Goal: Transaction & Acquisition: Purchase product/service

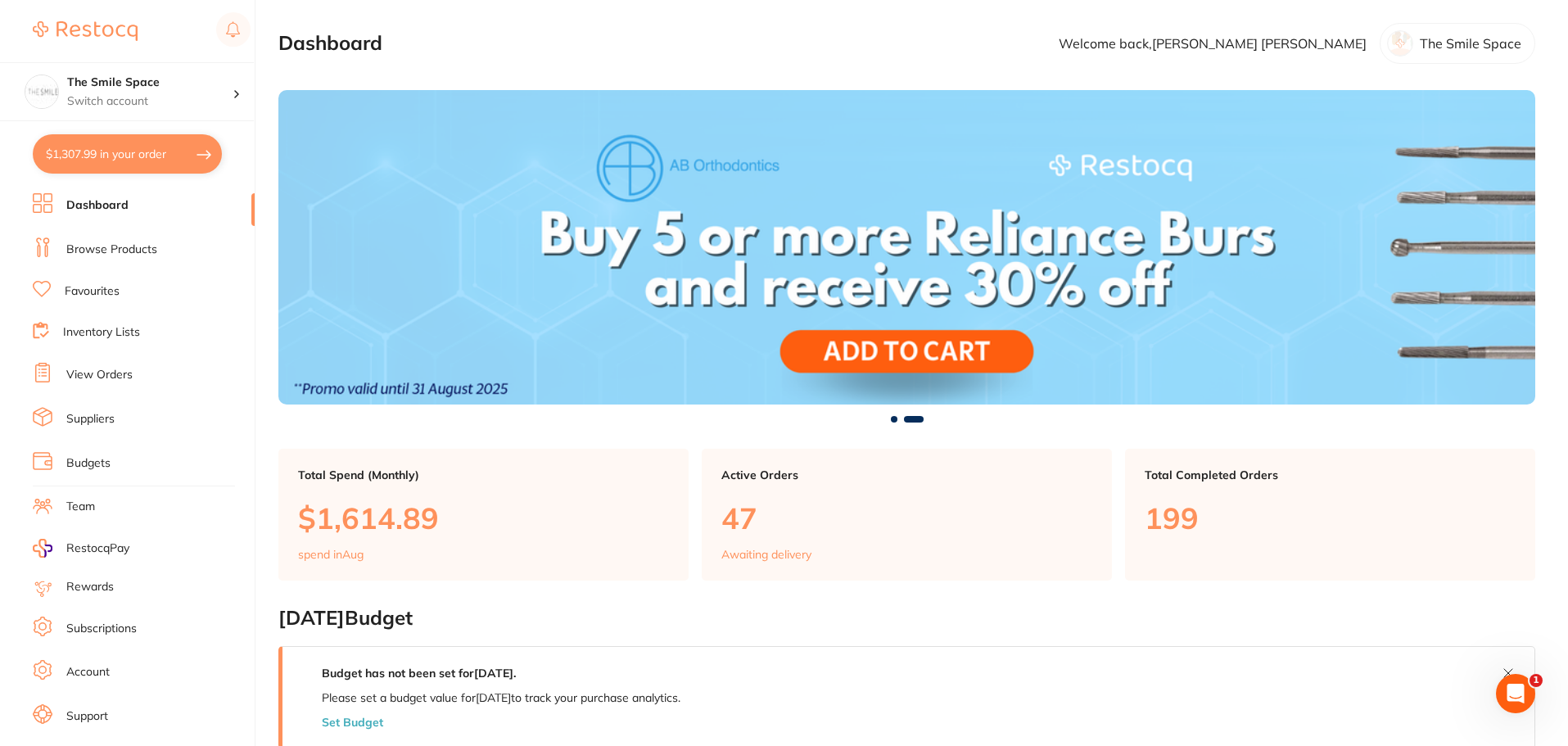
click at [71, 145] on button "$1,307.99 in your order" at bounding box center [127, 154] width 189 height 39
checkbox input "true"
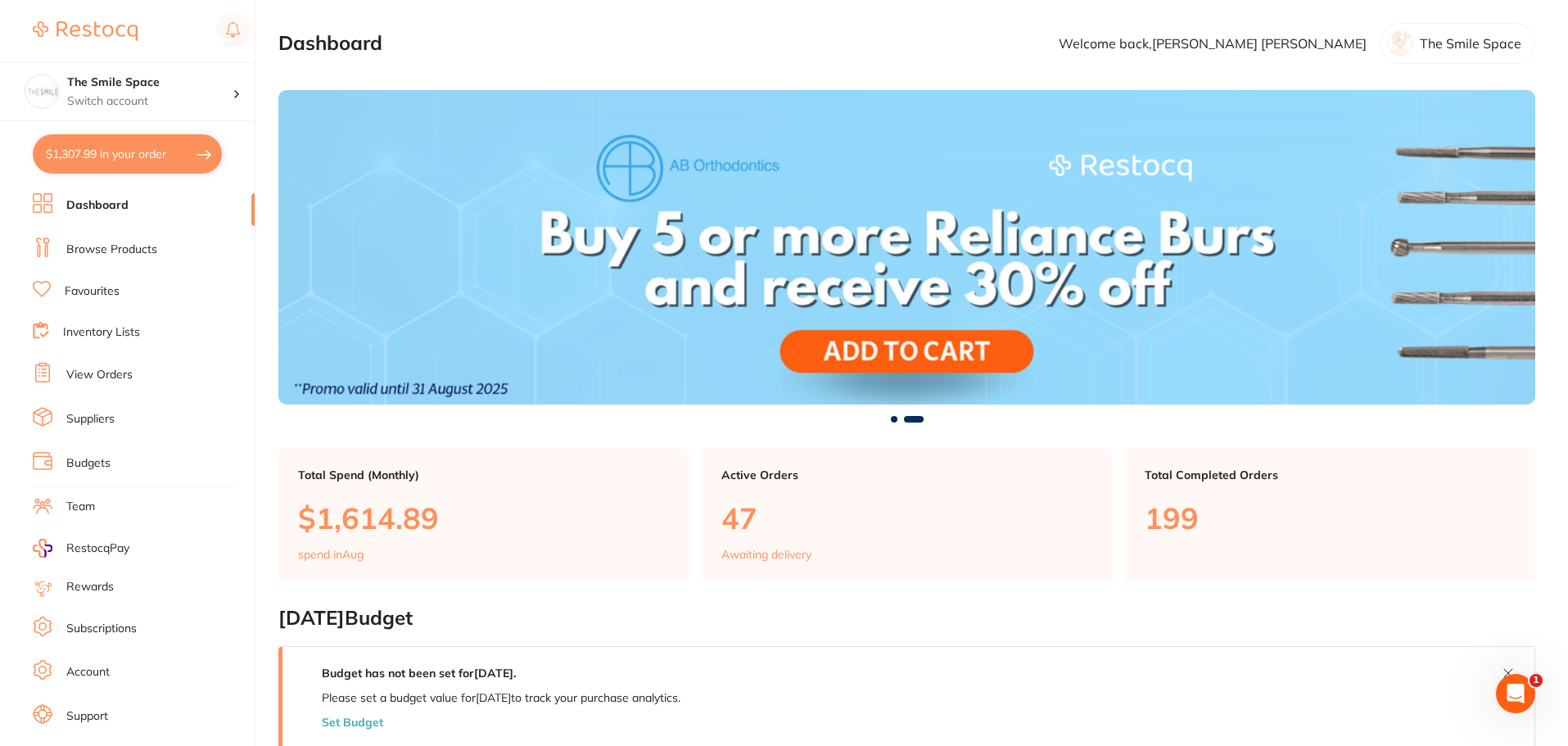
checkbox input "true"
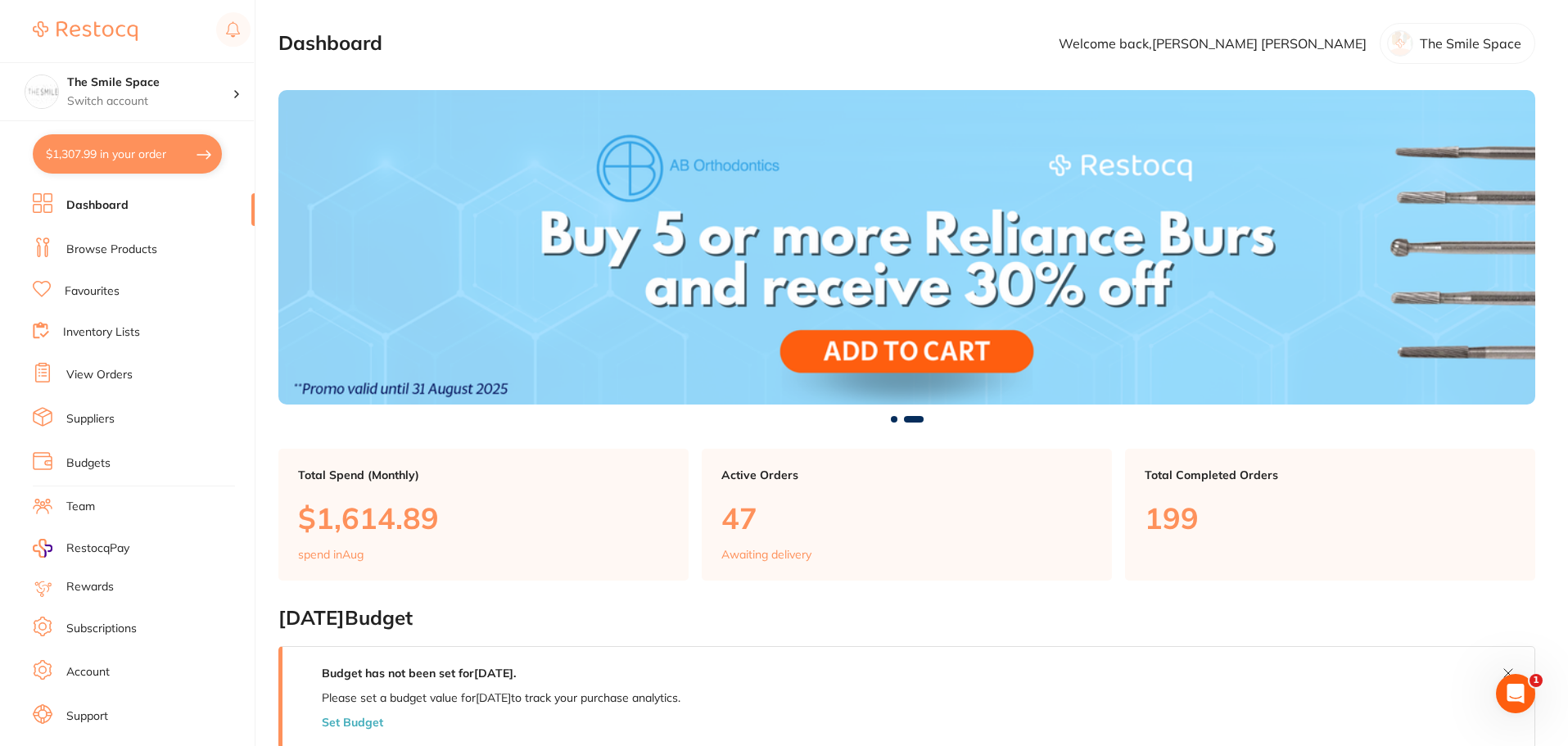
checkbox input "true"
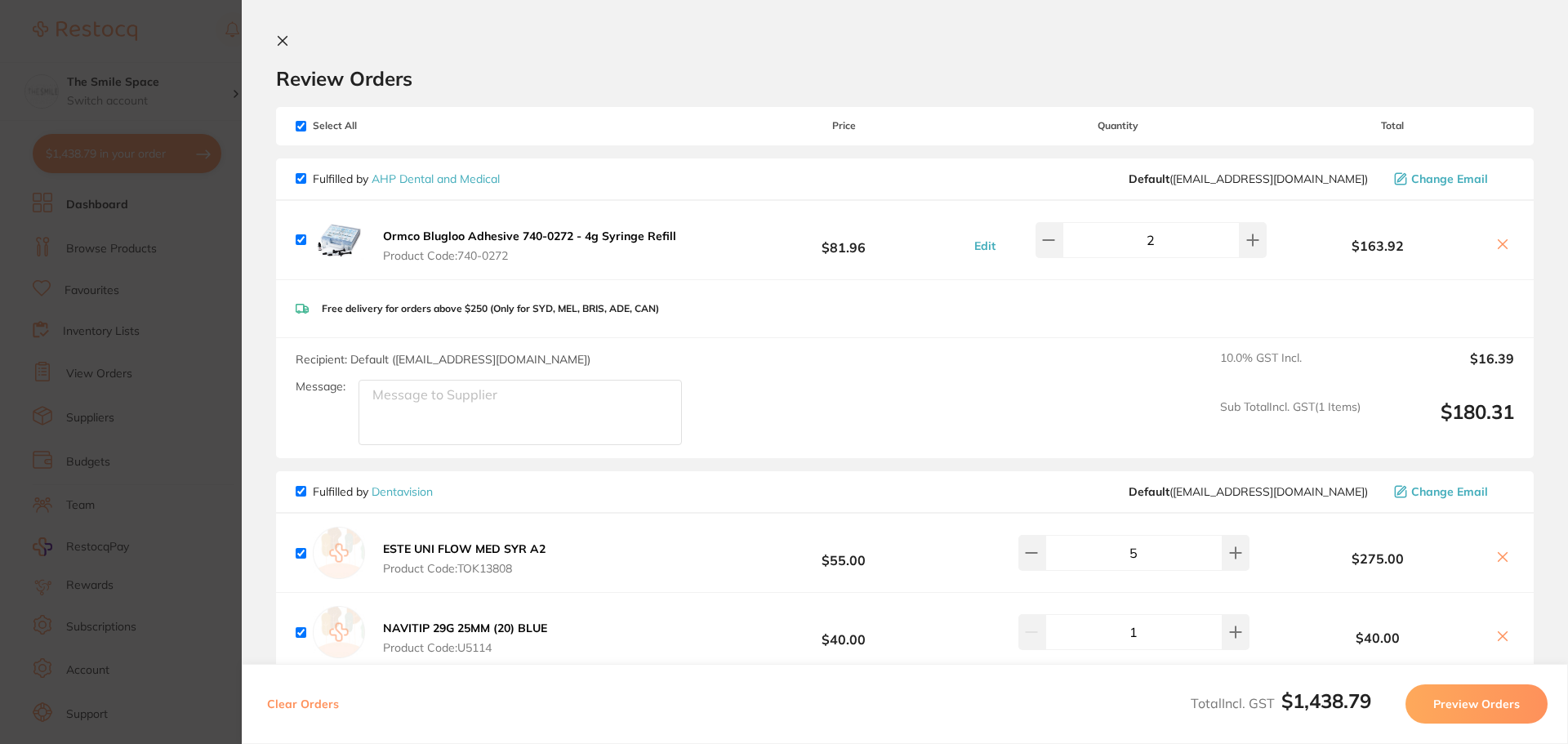
click at [212, 32] on section "Update RRP Set your pre negotiated price for this item. Item Agreed RRP (excl. …" at bounding box center [784, 372] width 1568 height 744
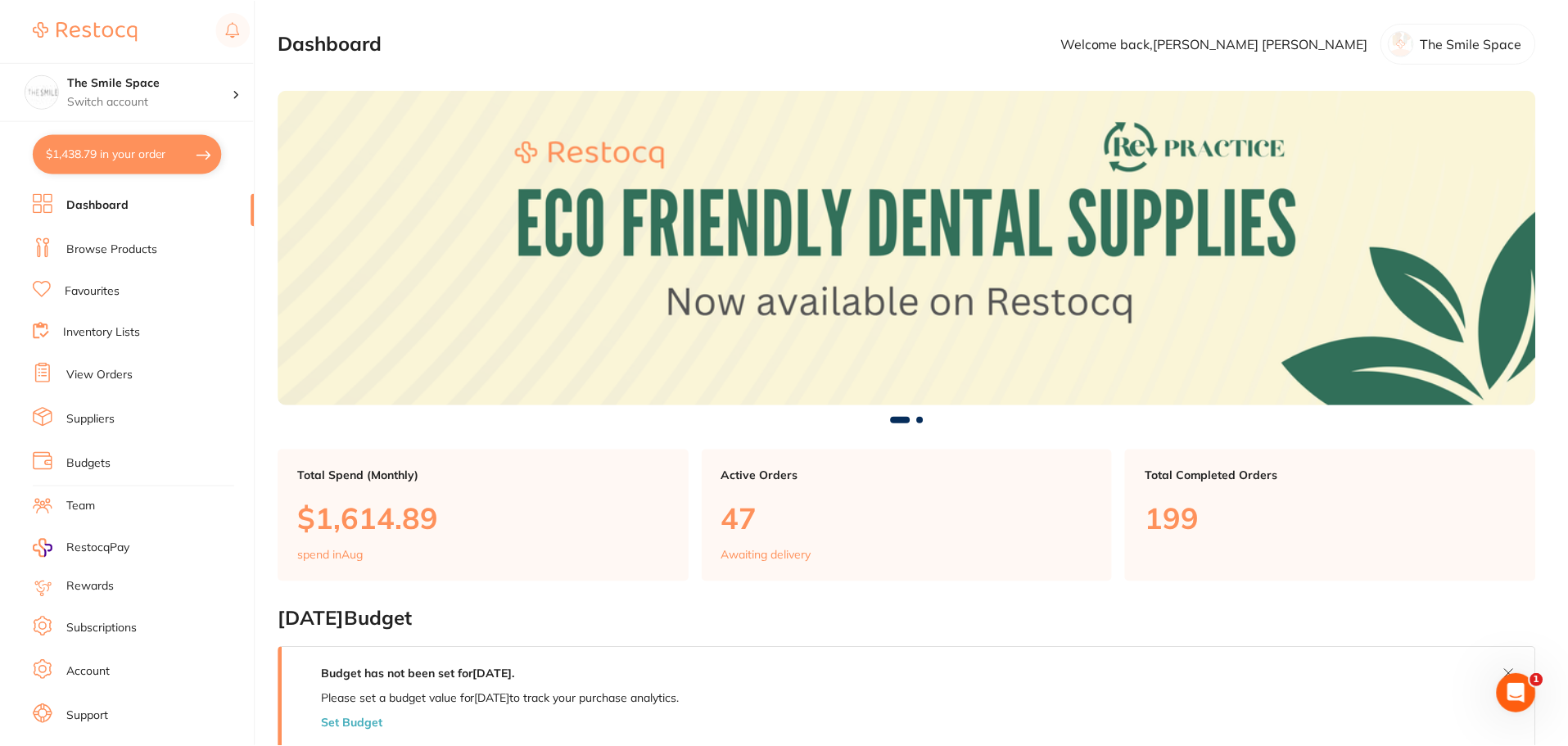
scroll to position [2, 0]
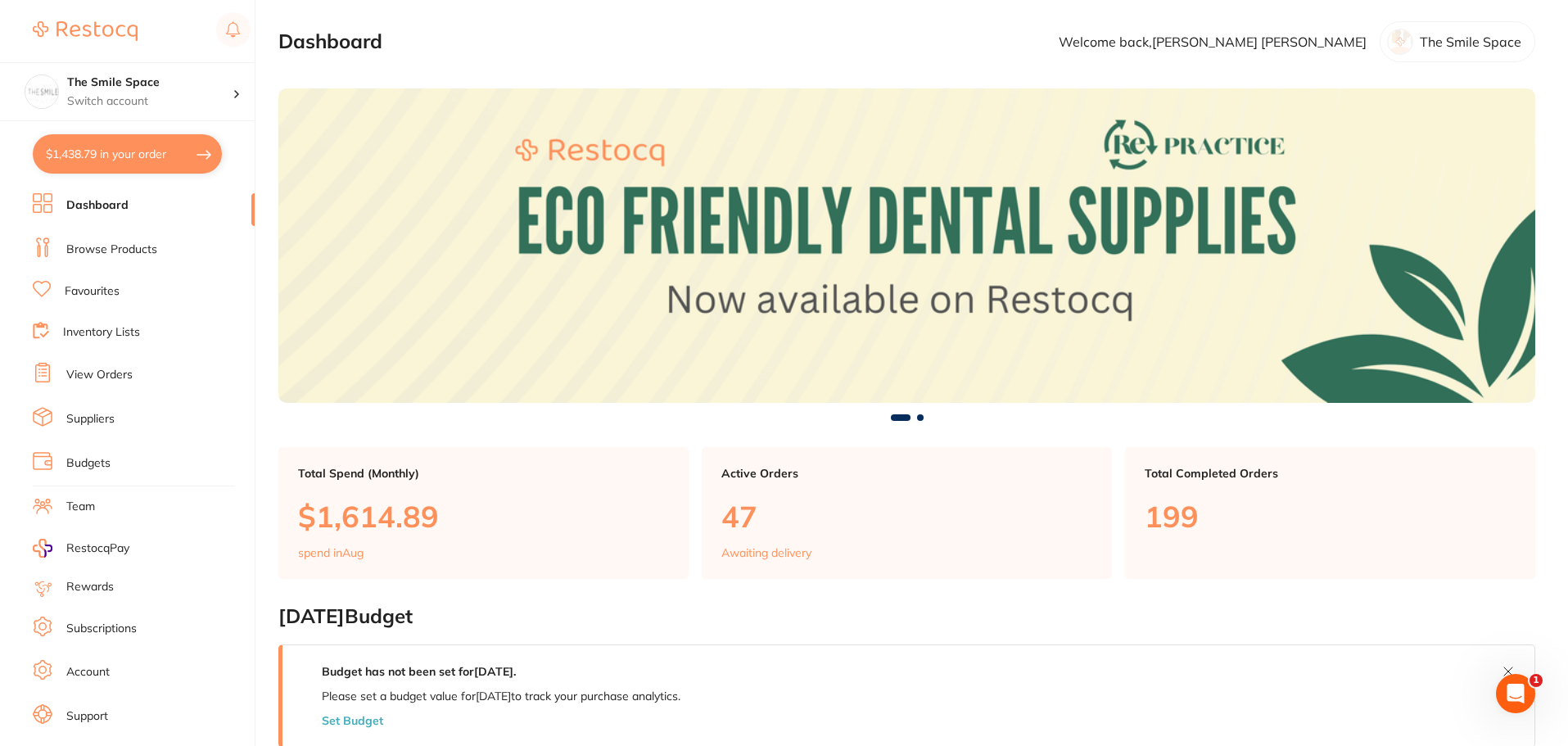
click at [121, 253] on link "Browse Products" at bounding box center [112, 249] width 91 height 16
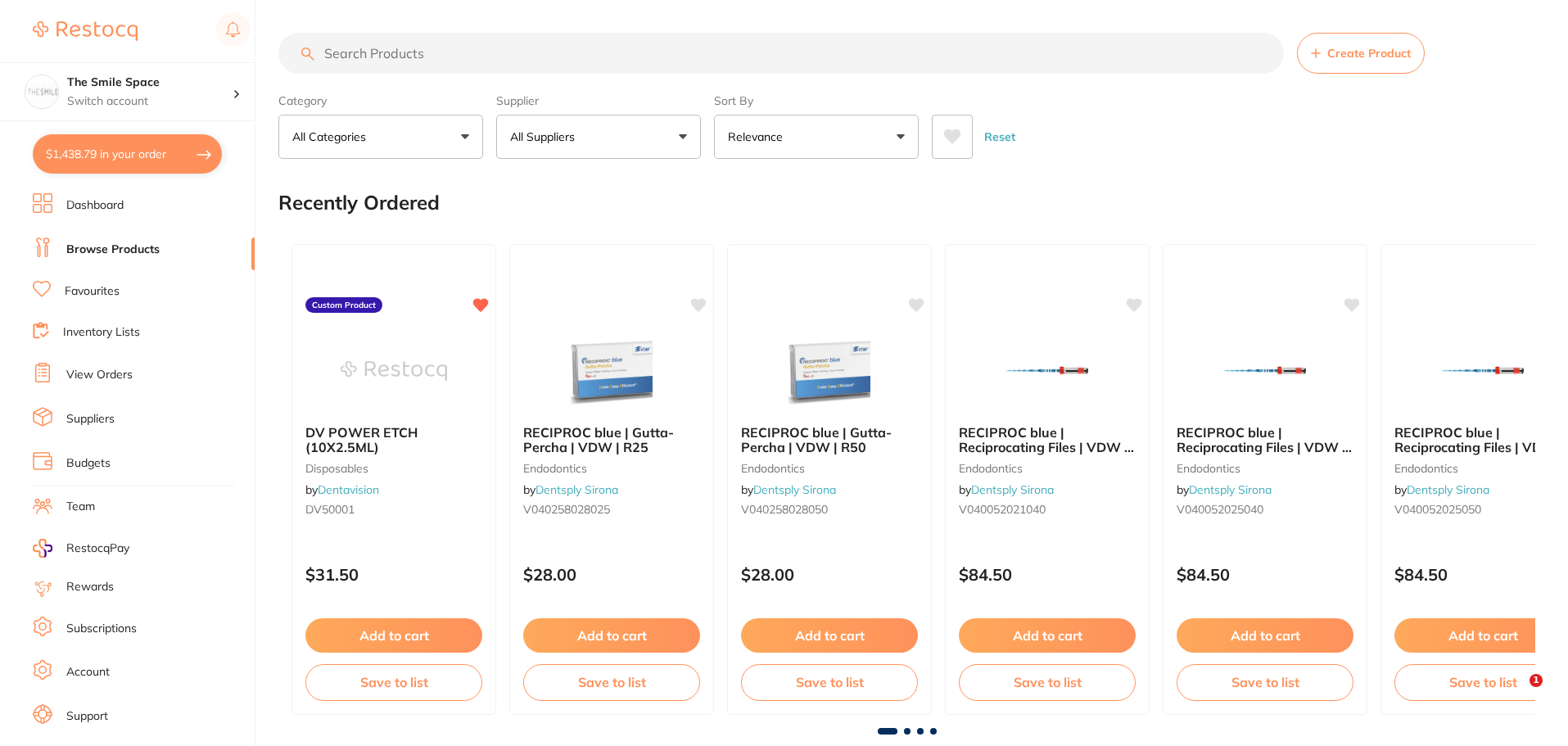
click at [579, 47] on input "search" at bounding box center [781, 53] width 1005 height 41
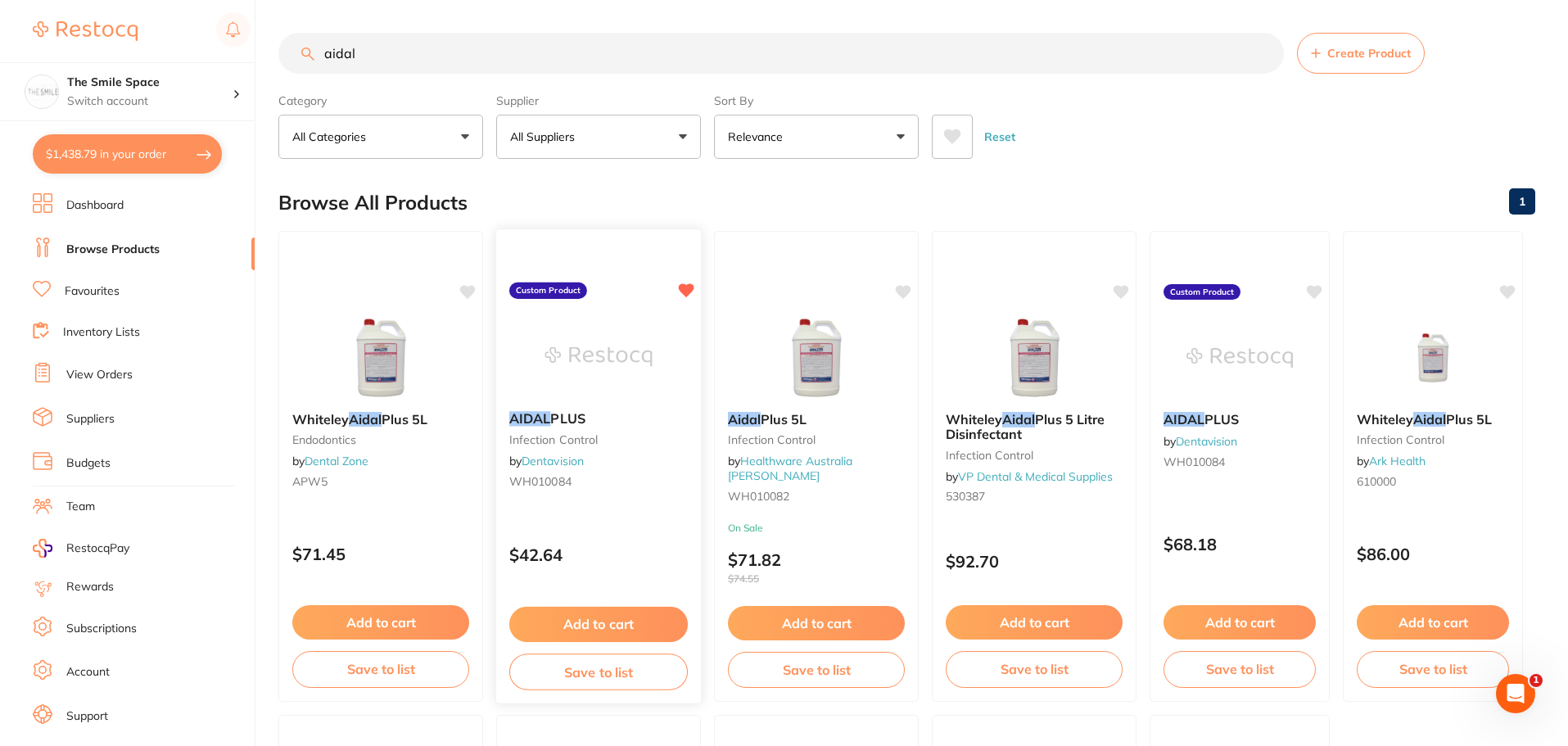
type input "aidal"
click at [567, 625] on button "Add to cart" at bounding box center [598, 625] width 179 height 35
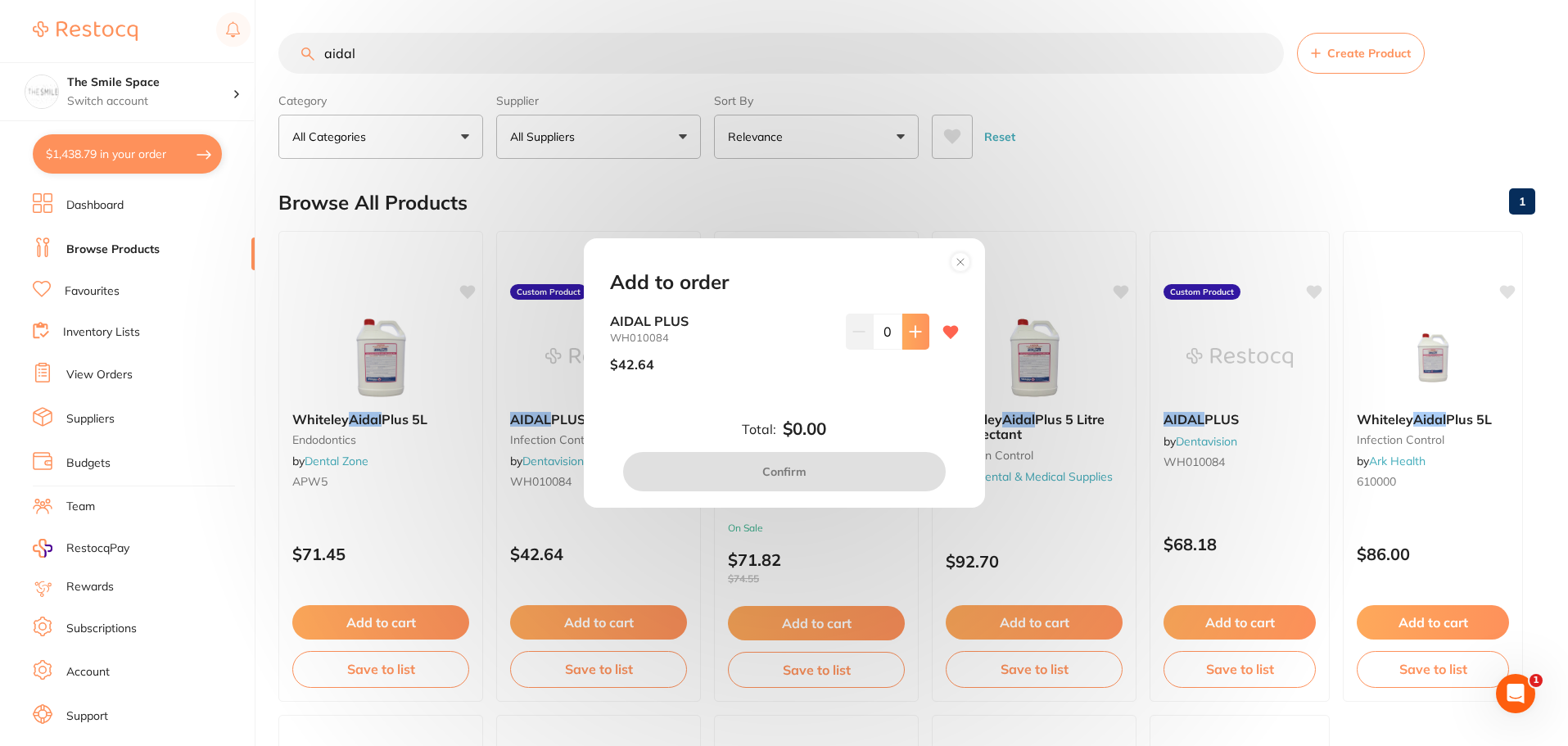
click at [909, 327] on icon at bounding box center [915, 331] width 13 height 13
type input "1"
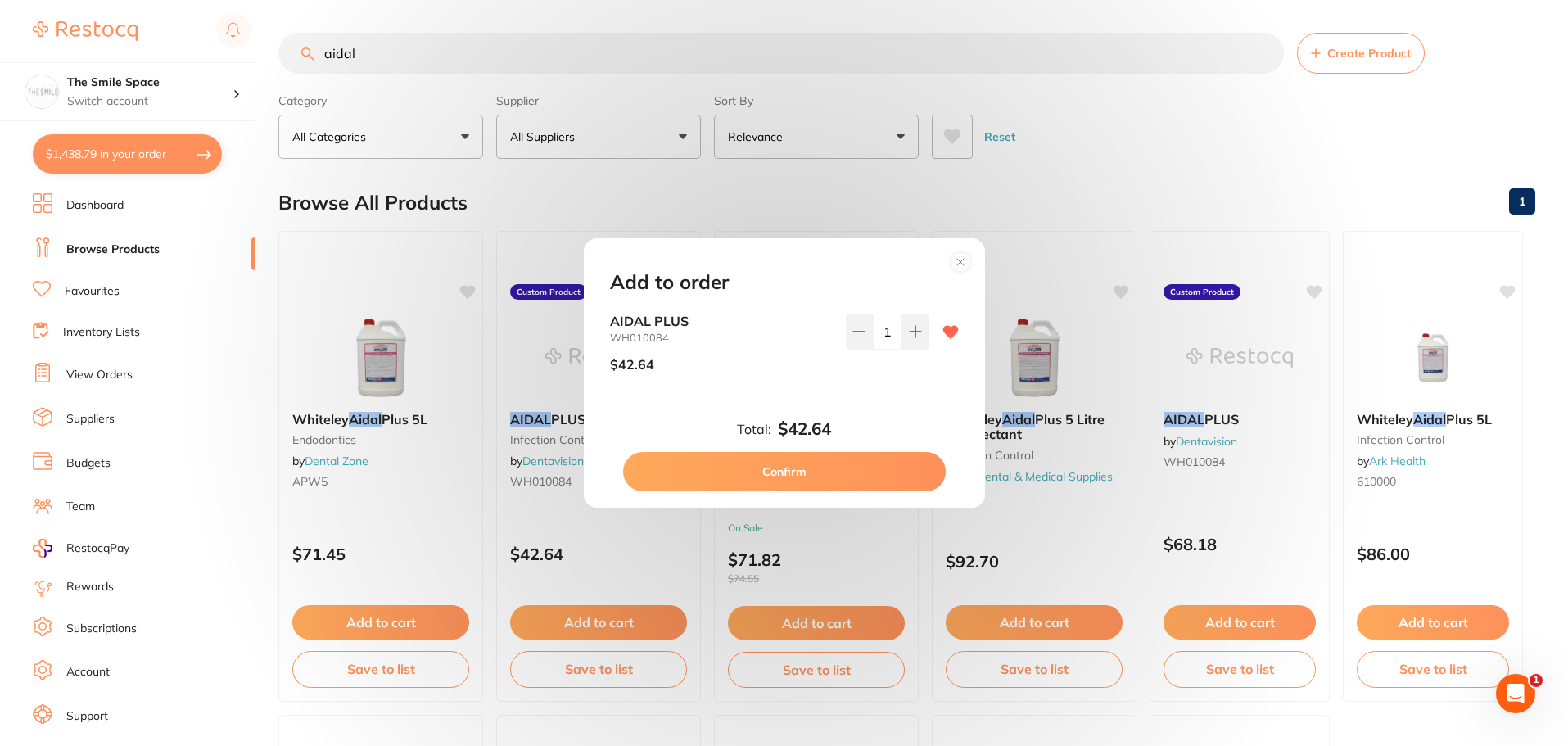
click at [848, 464] on button "Confirm" at bounding box center [784, 472] width 322 height 39
checkbox input "false"
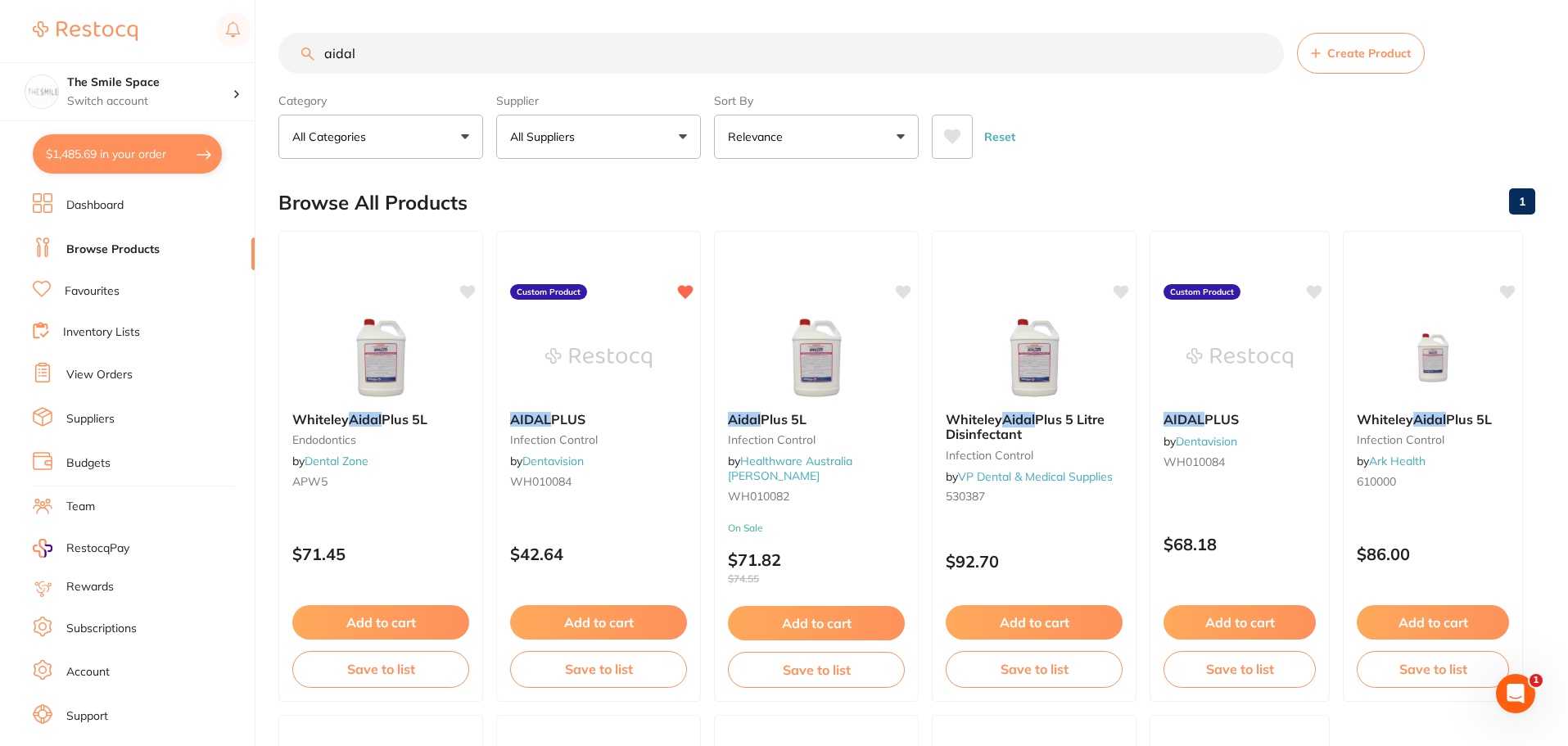
click at [394, 52] on input "aidal" at bounding box center [781, 53] width 1005 height 41
type input "a"
type input "s"
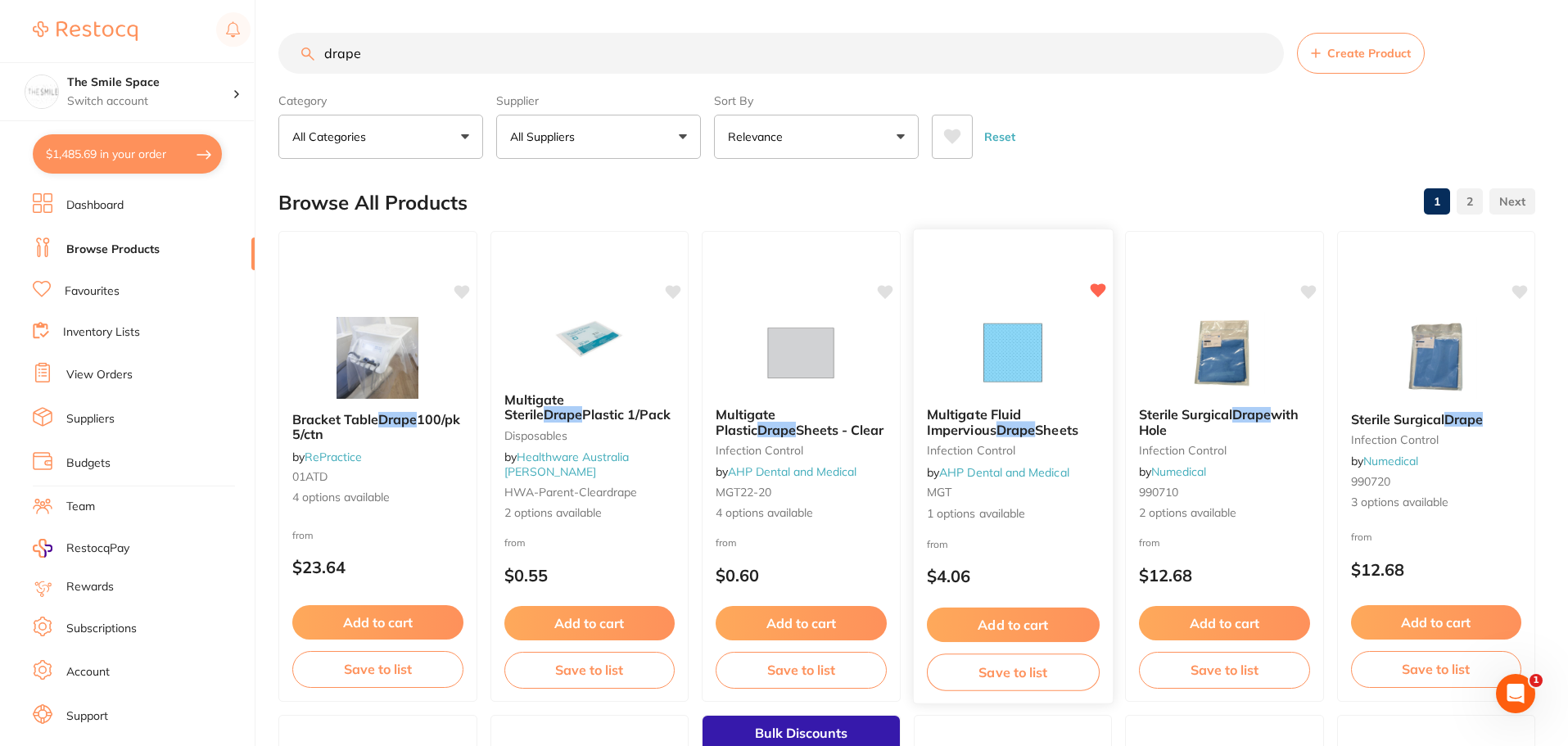
click at [958, 515] on span "1 options available" at bounding box center [1012, 513] width 173 height 16
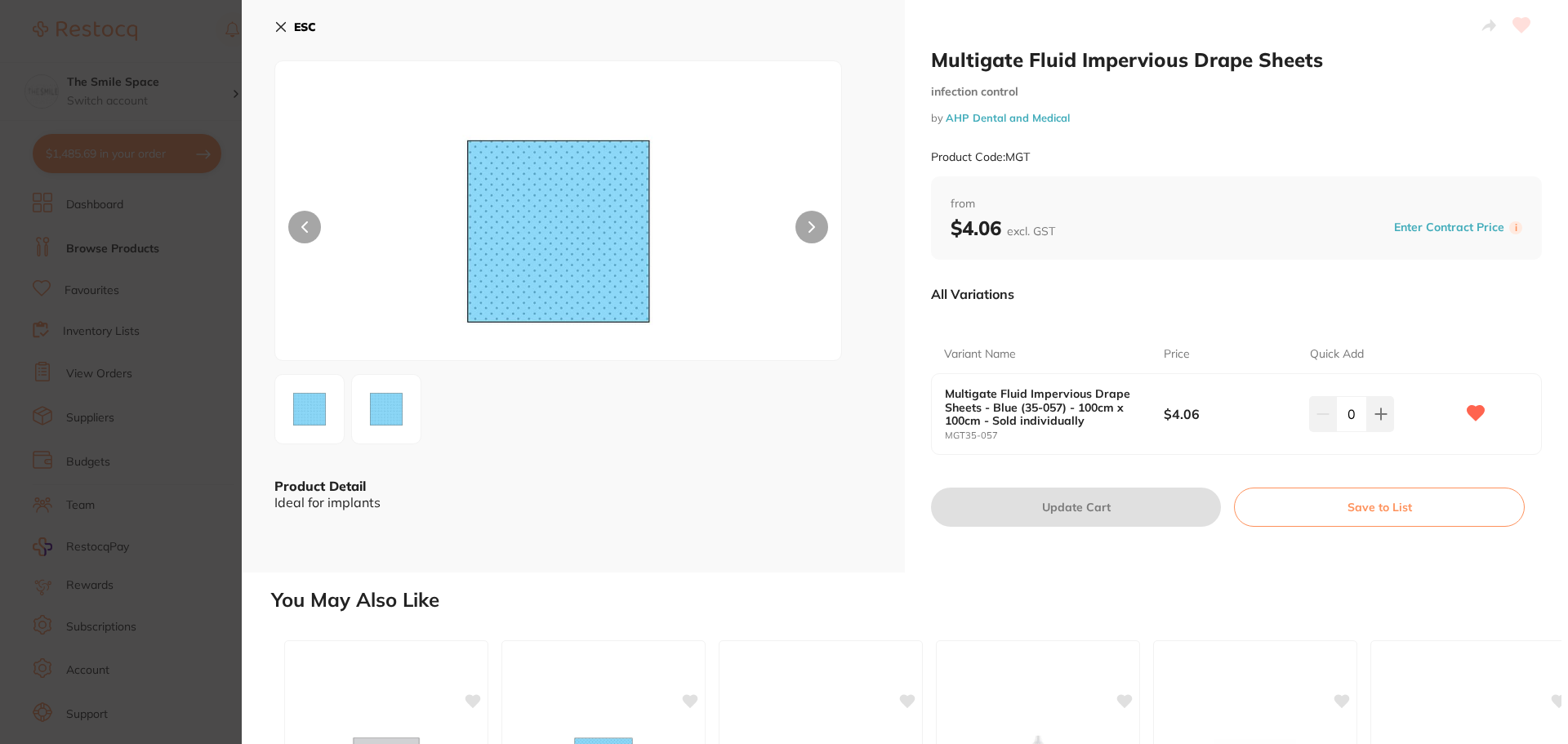
click at [209, 259] on section "Multigate Fluid Impervious Drape Sheets infection control by AHP Dental and Med…" at bounding box center [784, 372] width 1568 height 744
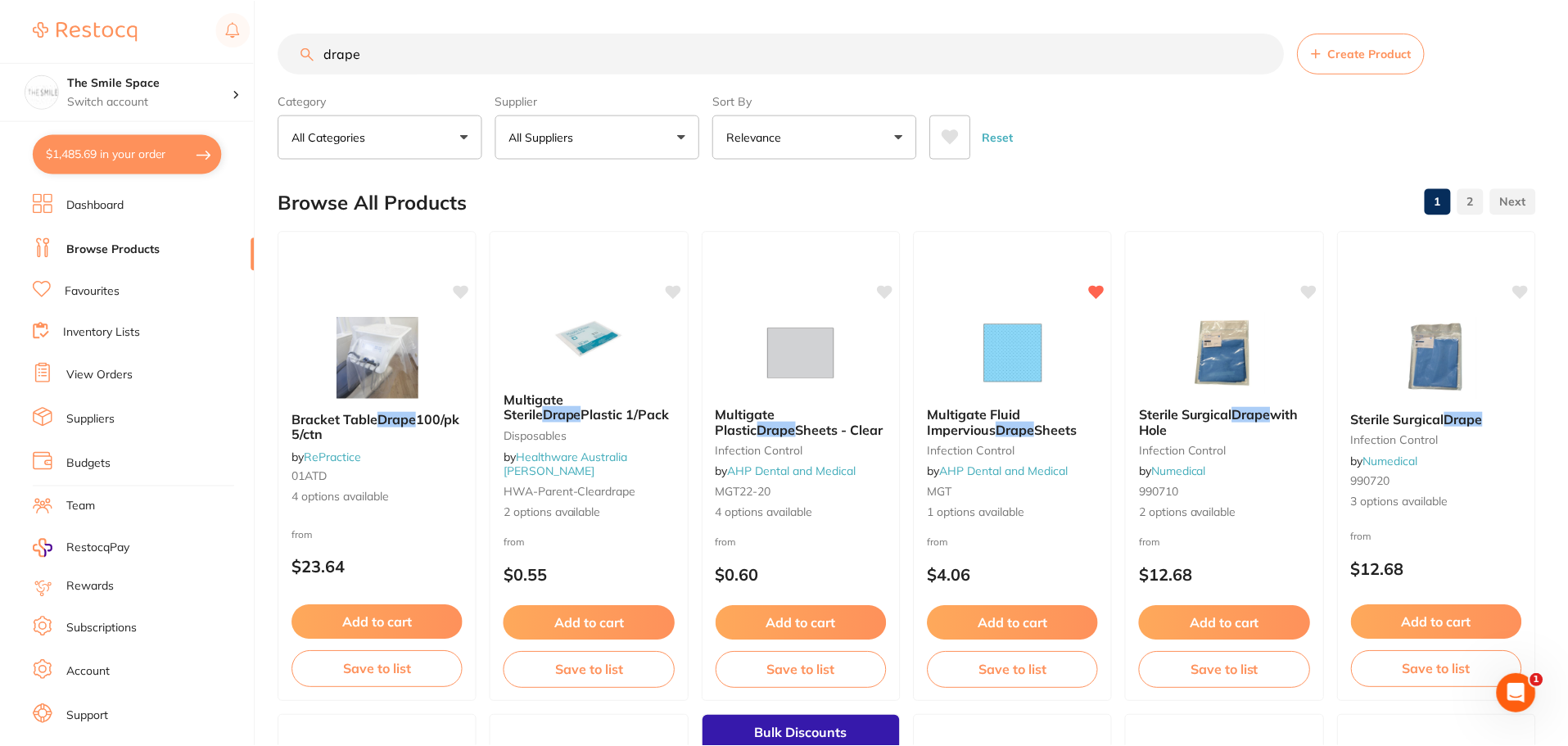
scroll to position [2, 0]
click at [563, 414] on span "Multigate Sterile" at bounding box center [533, 405] width 61 height 32
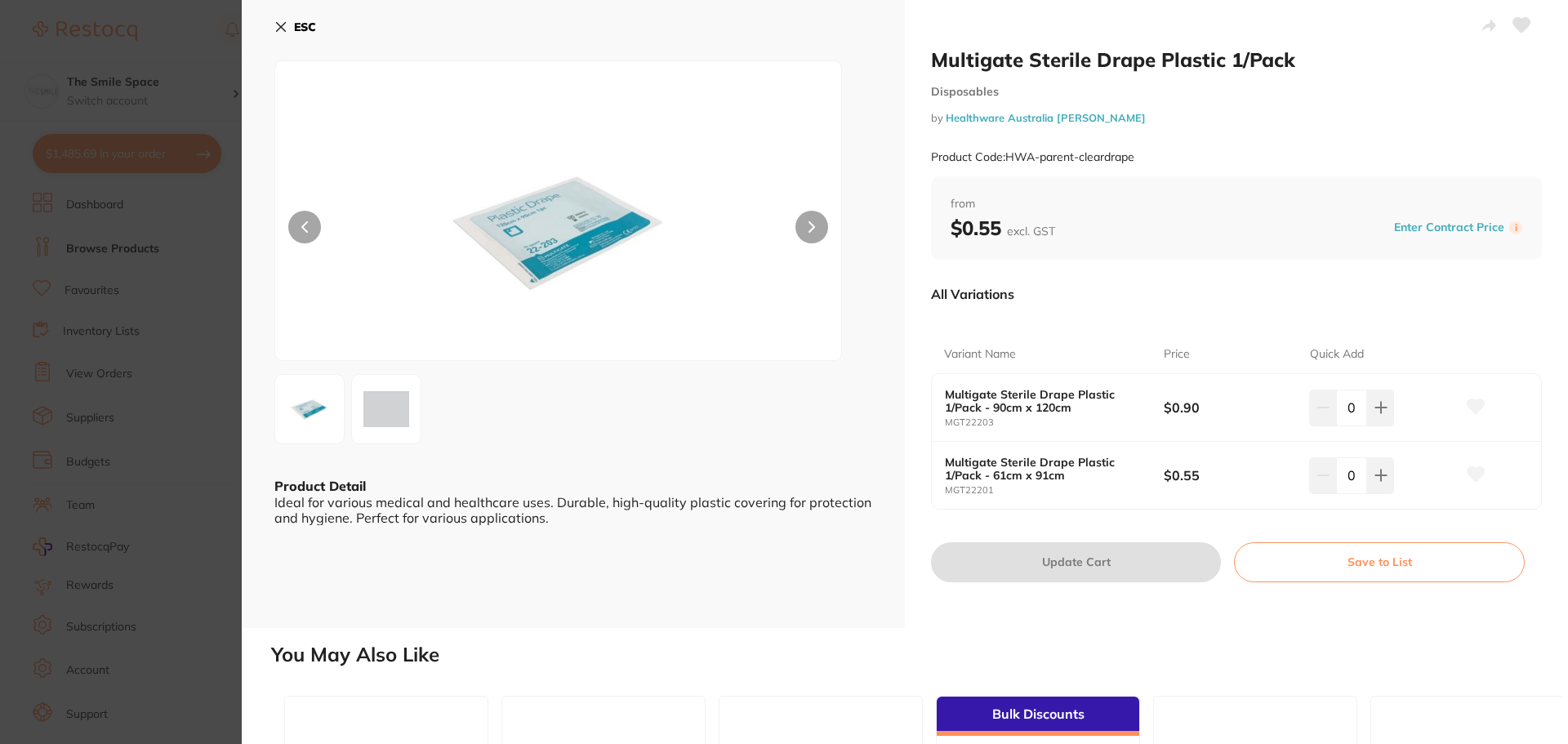
click at [204, 250] on section "Multigate Sterile Drape Plastic 1/Pack Disposables by Healthware Australia Ridl…" at bounding box center [784, 372] width 1568 height 744
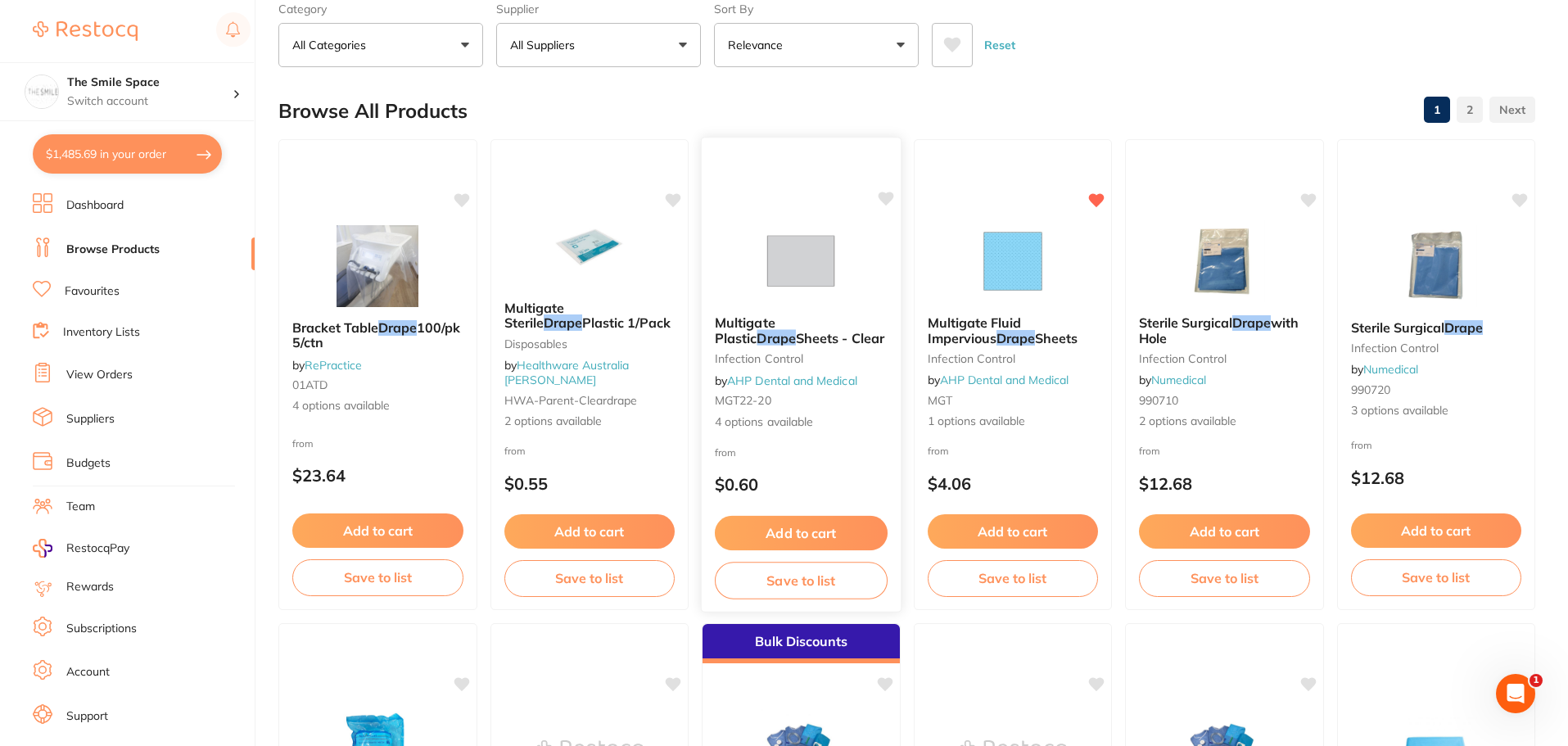
scroll to position [82, 0]
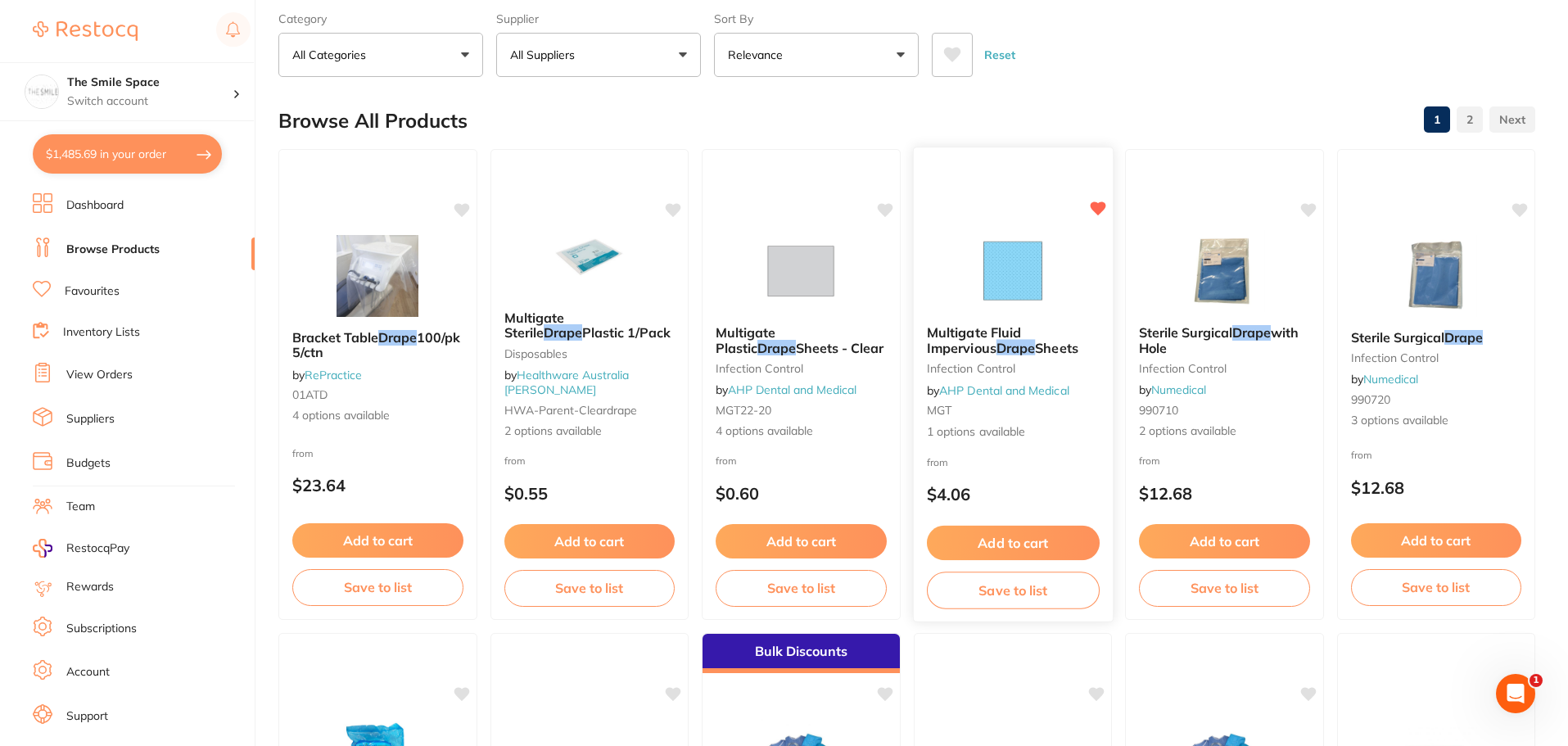
click at [973, 438] on span "1 options available" at bounding box center [1012, 431] width 173 height 16
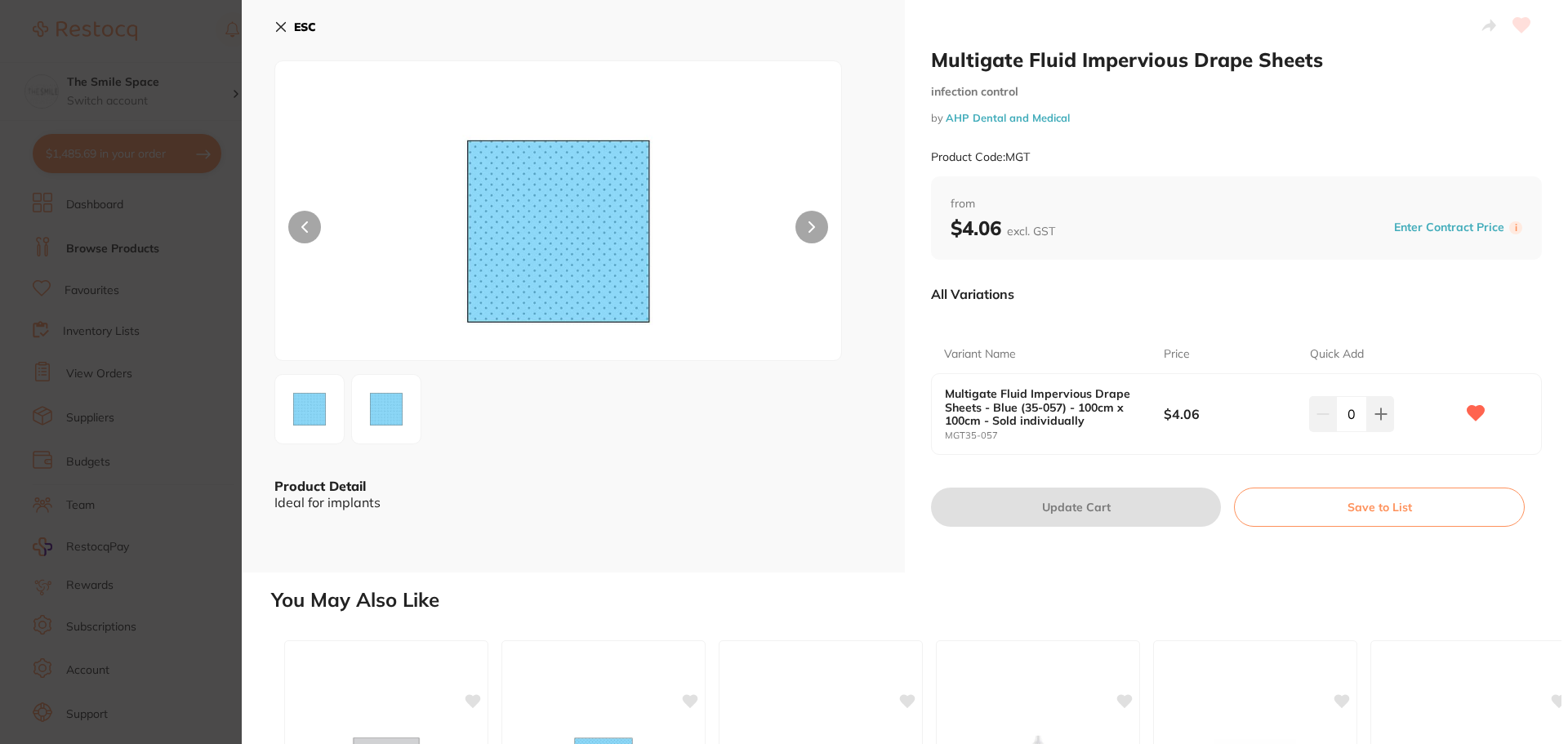
click at [207, 269] on section "Multigate Fluid Impervious Drape Sheets infection control by AHP Dental and Med…" at bounding box center [784, 372] width 1568 height 744
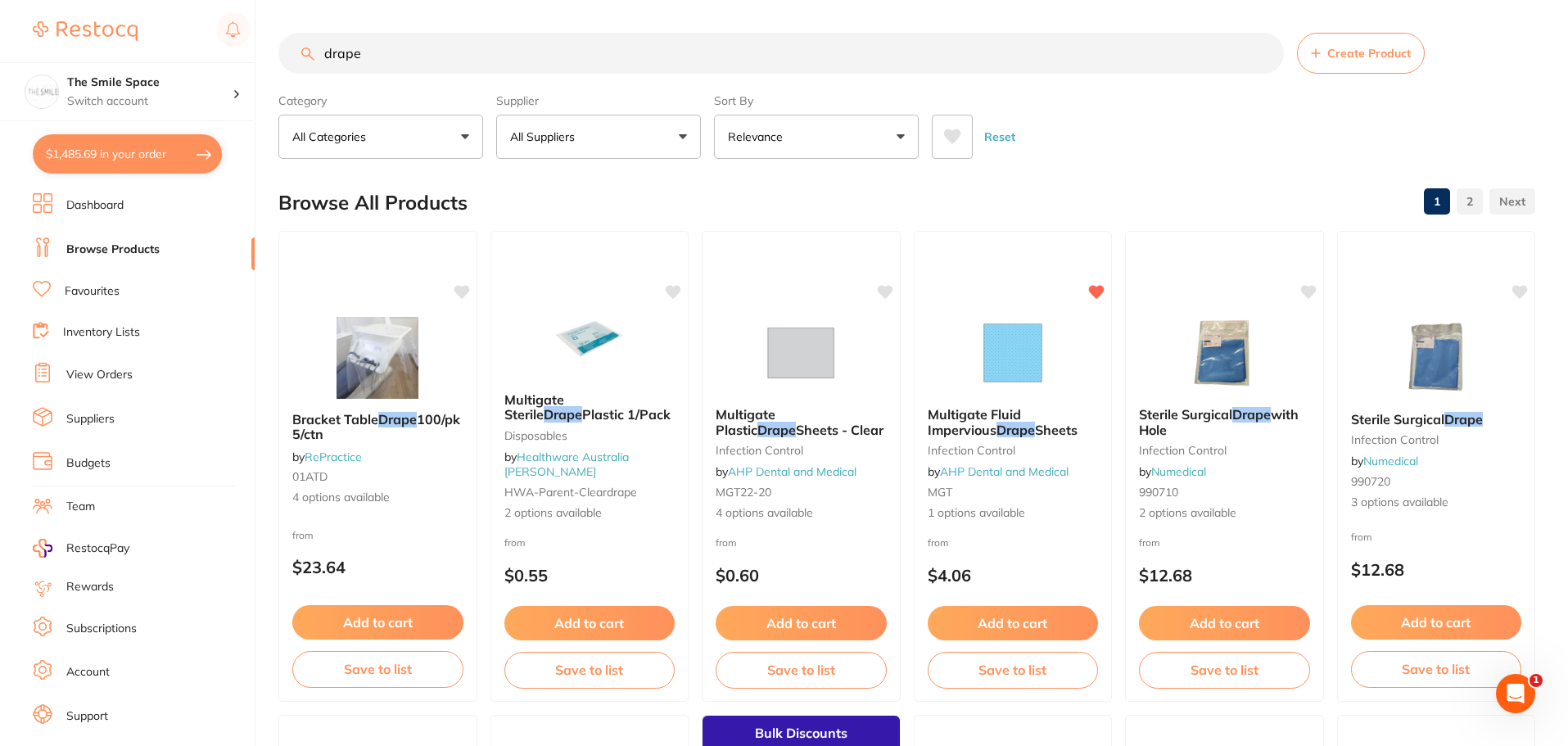
click at [318, 46] on input "drape" at bounding box center [781, 53] width 1005 height 41
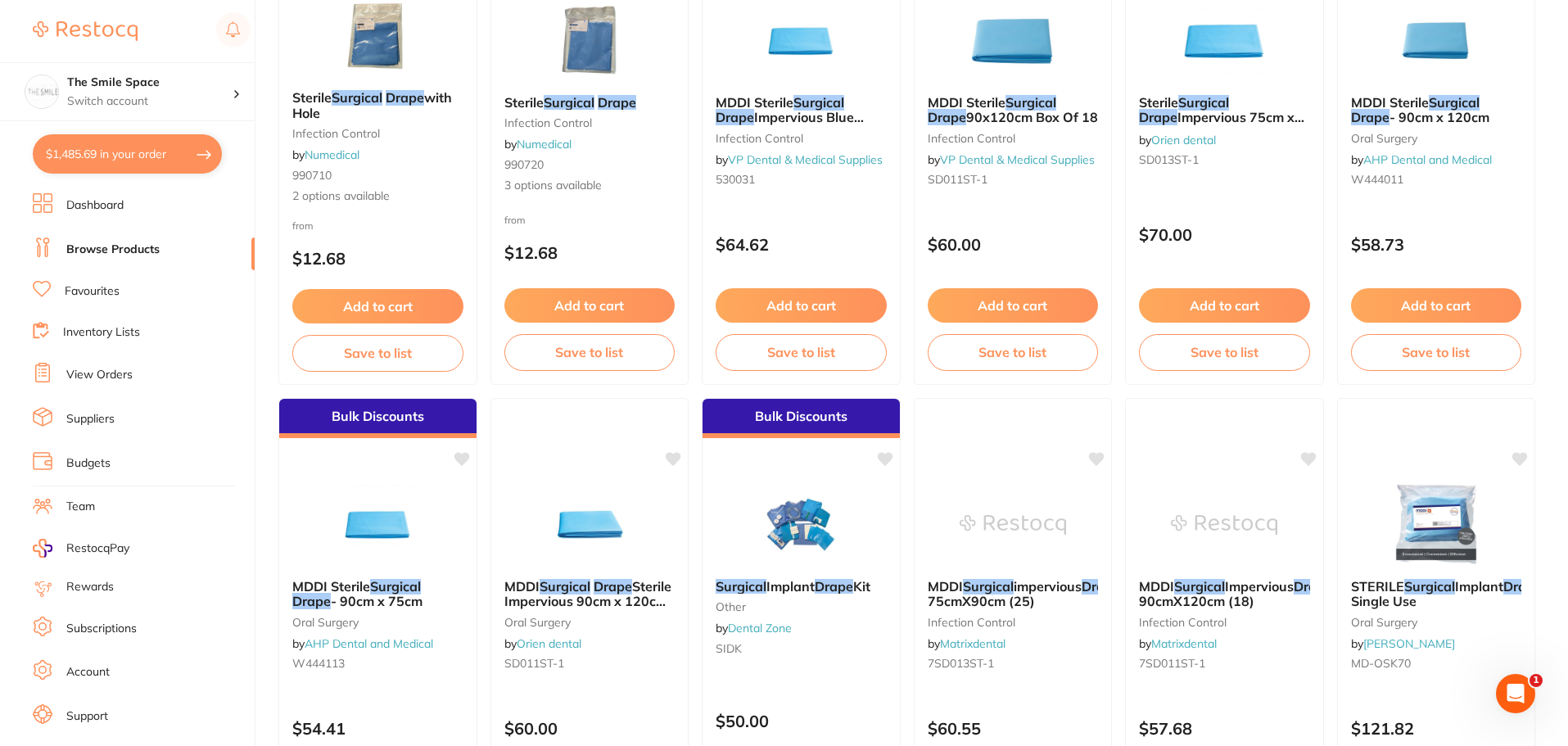
scroll to position [492, 0]
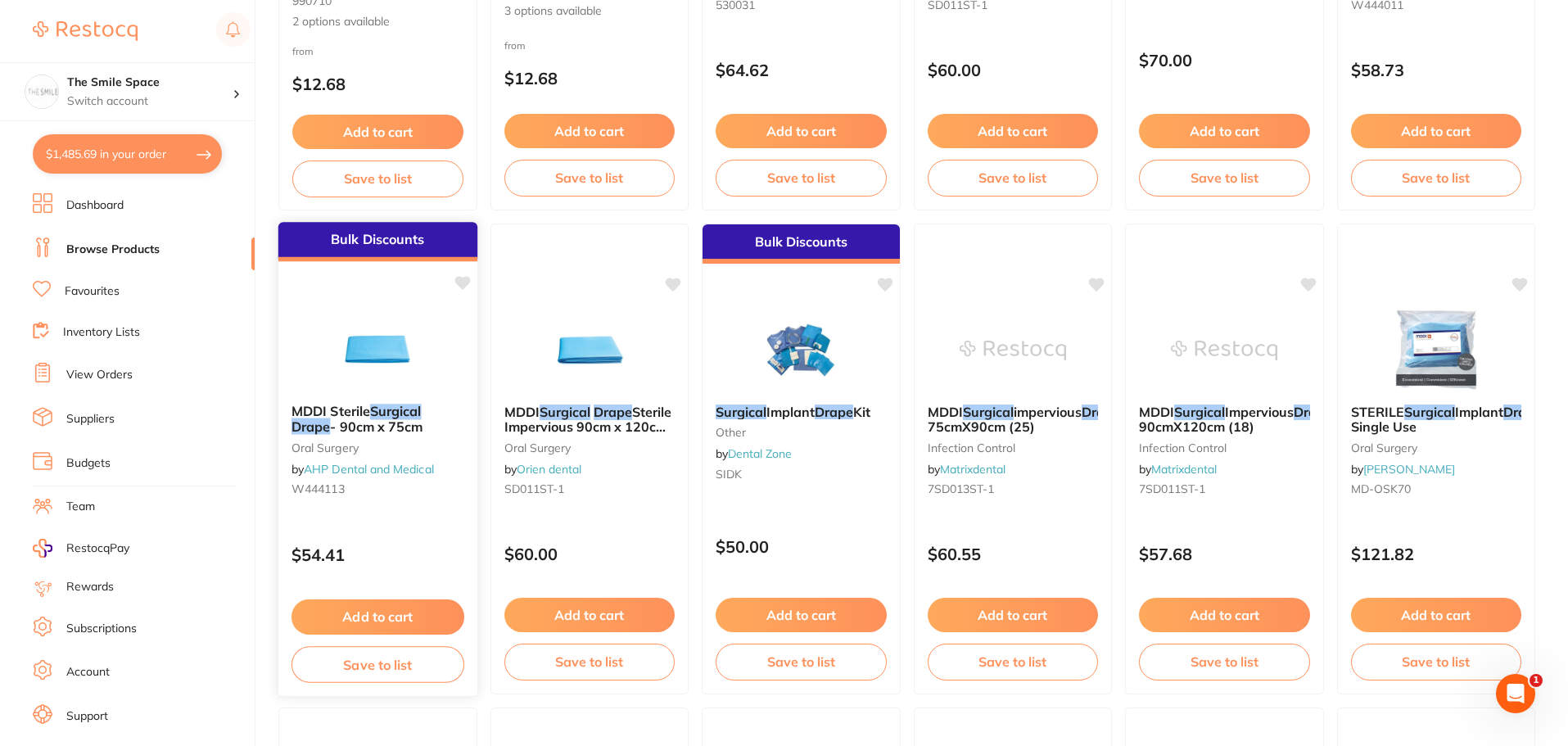
click at [377, 404] on em "Surgical" at bounding box center [396, 411] width 51 height 16
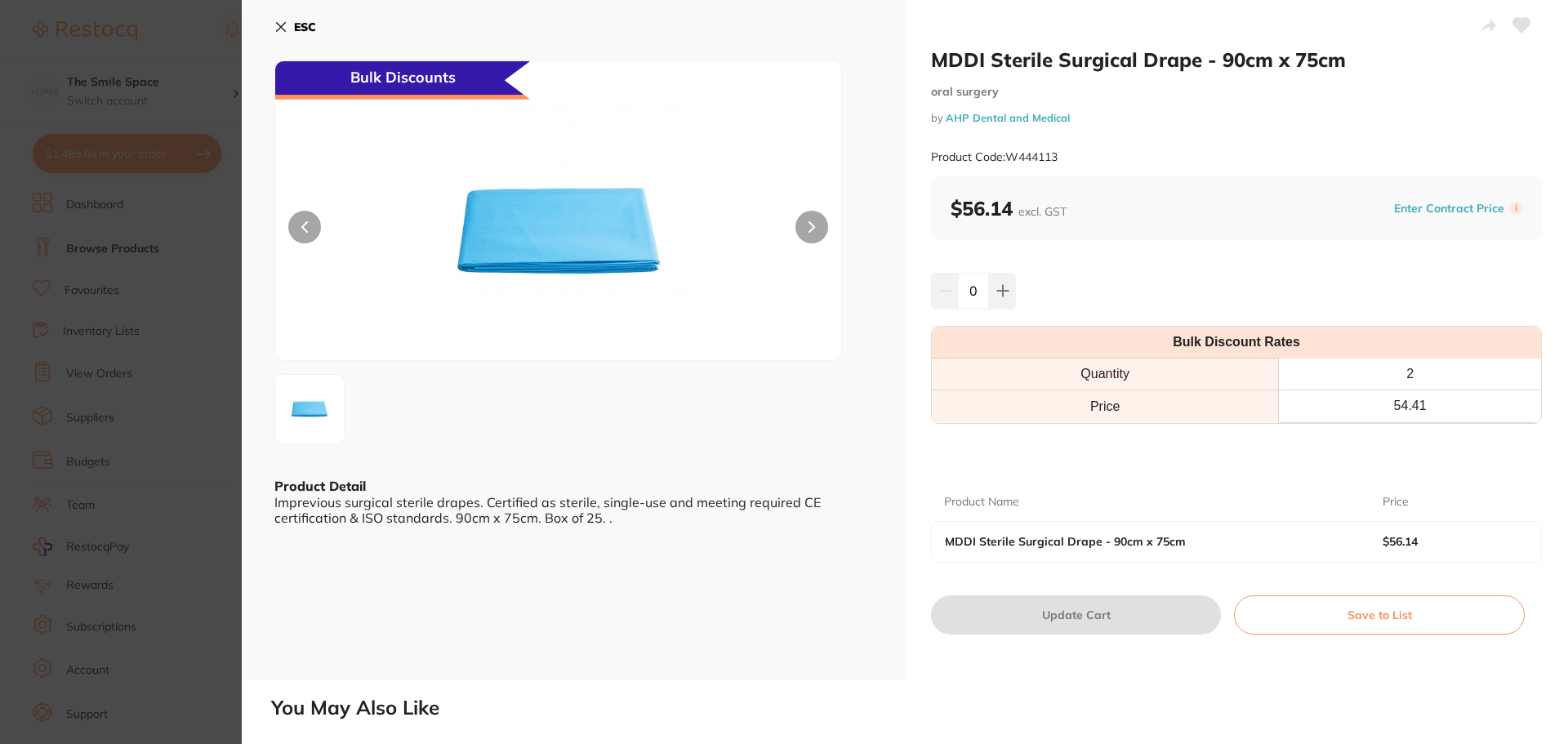
click at [187, 288] on section "MDDI Sterile Surgical Drape - 90cm x 75cm oral surgery by AHP Dental and Medica…" at bounding box center [784, 372] width 1568 height 744
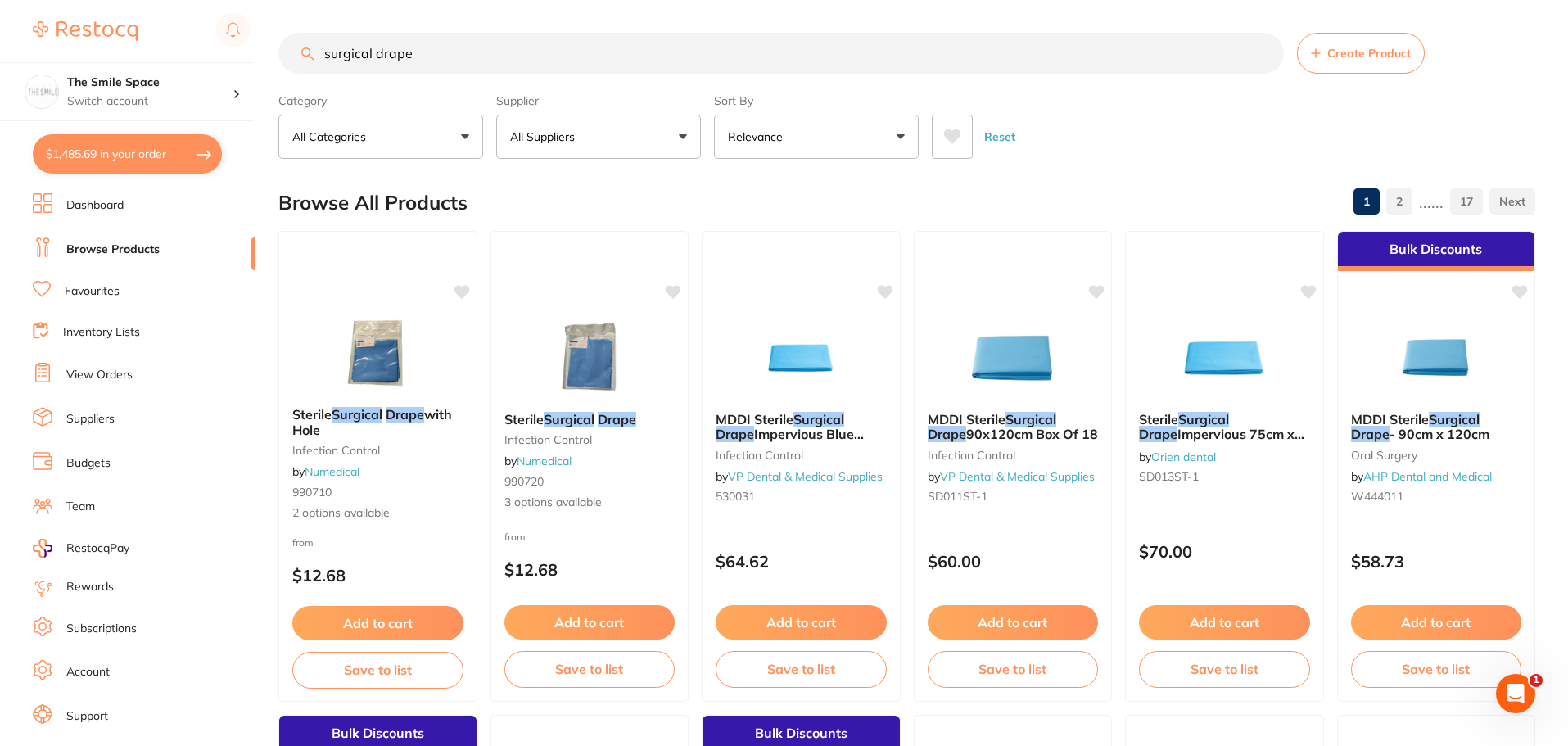
click at [322, 52] on input "surgical drape" at bounding box center [781, 53] width 1005 height 41
type input "non sterile surgical drape"
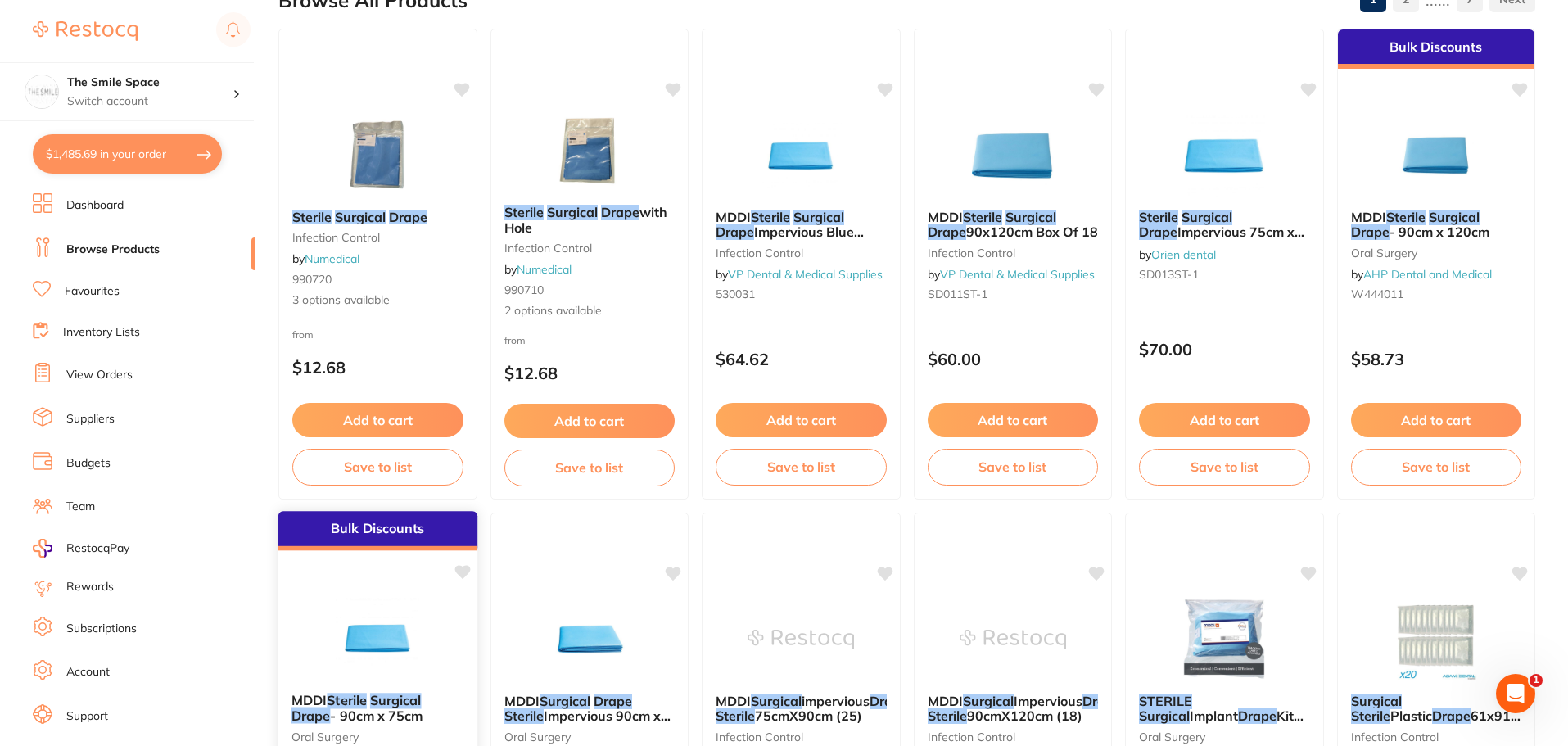
scroll to position [164, 0]
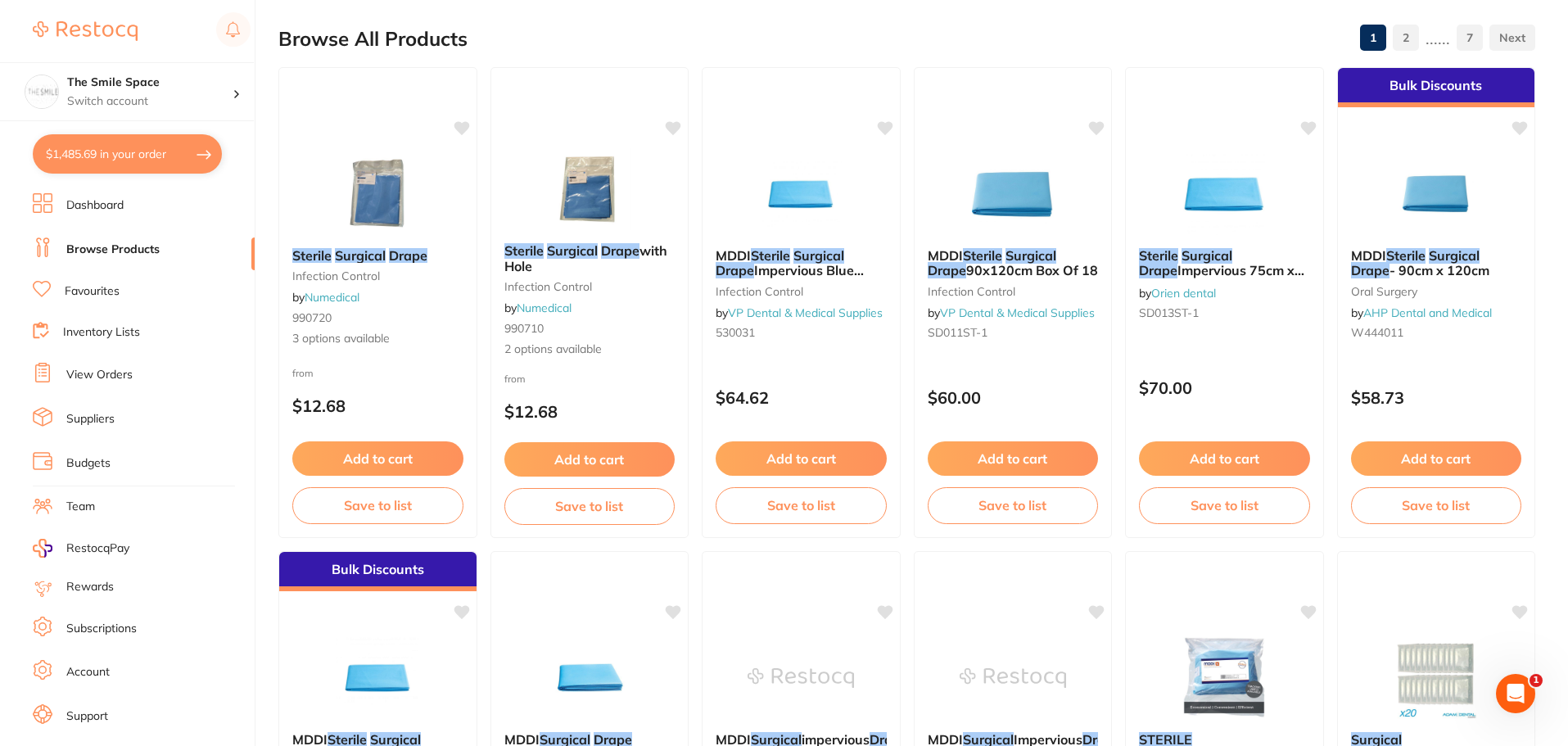
click at [1445, 266] on span "- 90cm x 120cm" at bounding box center [1439, 269] width 100 height 16
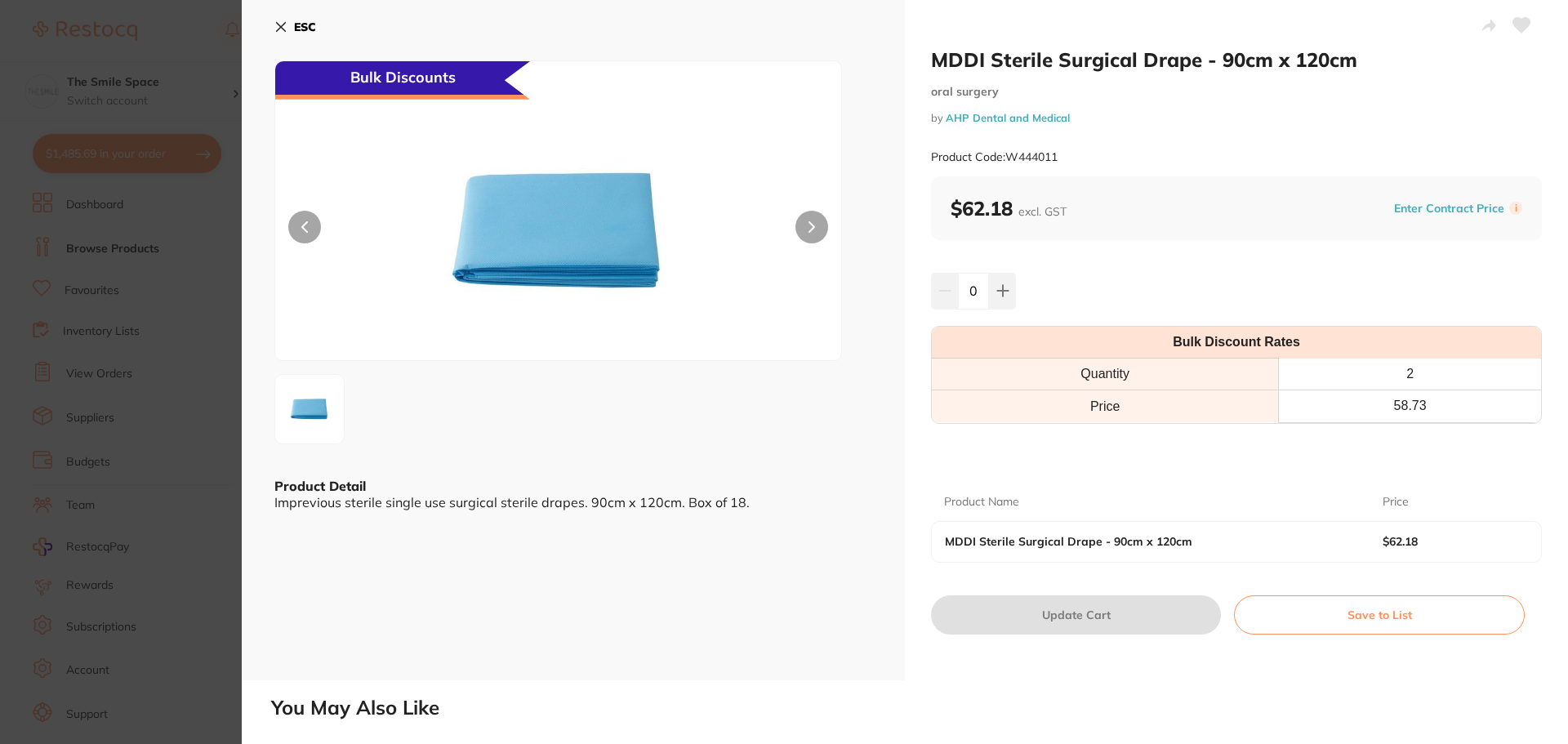
click at [202, 357] on section "MDDI Sterile Surgical Drape - 90cm x 120cm oral surgery by AHP Dental and Medic…" at bounding box center [784, 372] width 1568 height 744
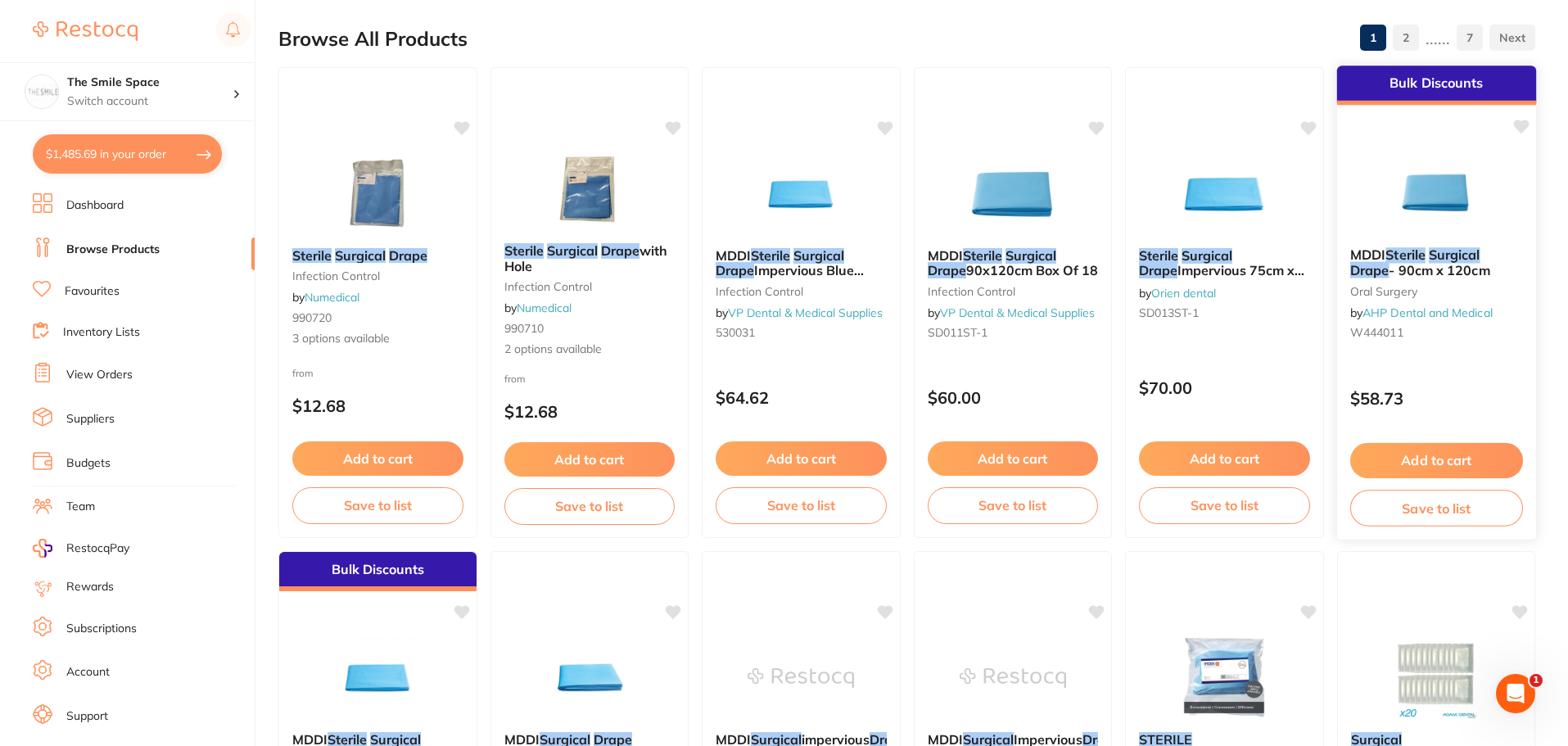
click at [1393, 260] on em "Sterile" at bounding box center [1405, 254] width 39 height 16
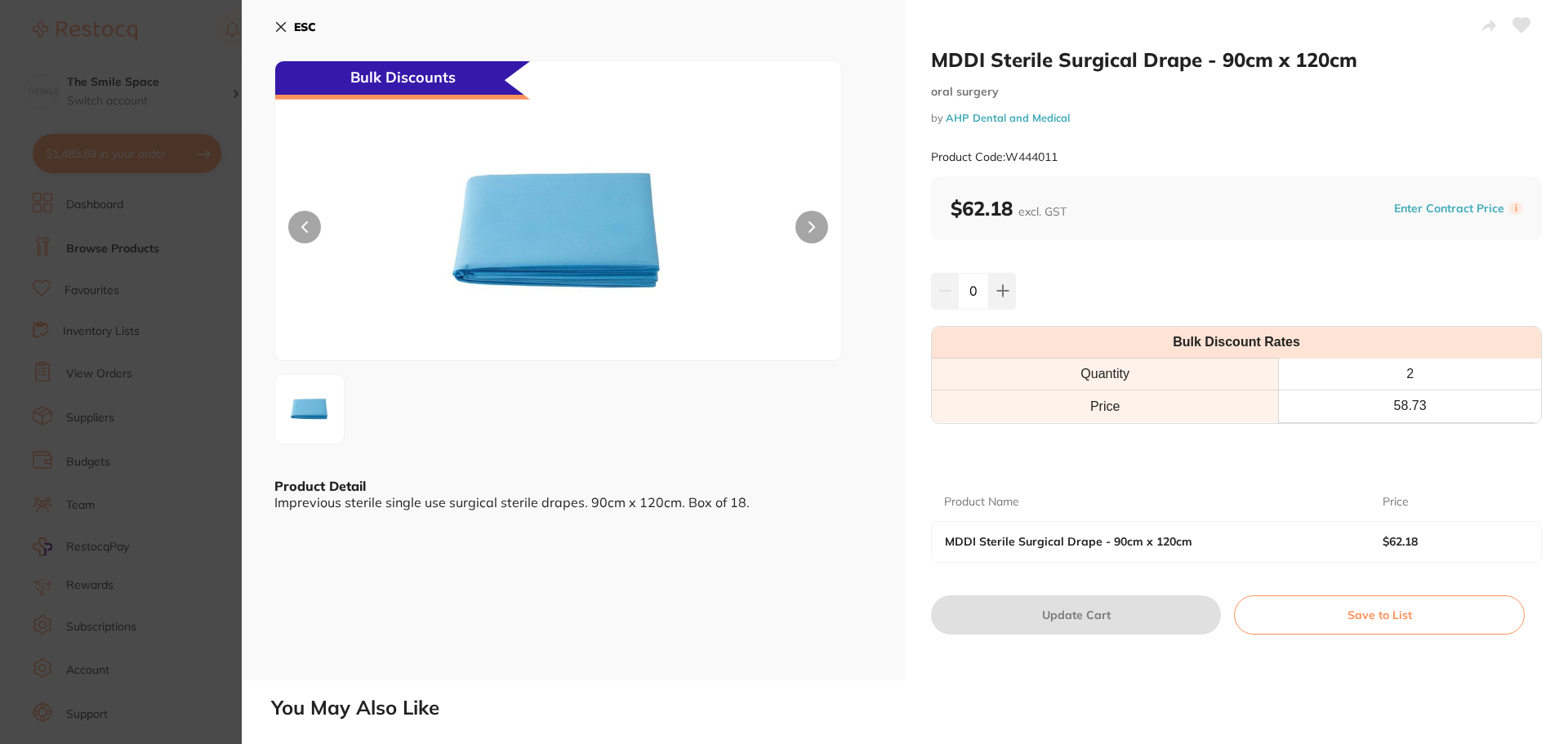
click at [178, 305] on section "MDDI Sterile Surgical Drape - 90cm x 120cm oral surgery by AHP Dental and Medic…" at bounding box center [784, 372] width 1568 height 744
